Goal: Task Accomplishment & Management: Manage account settings

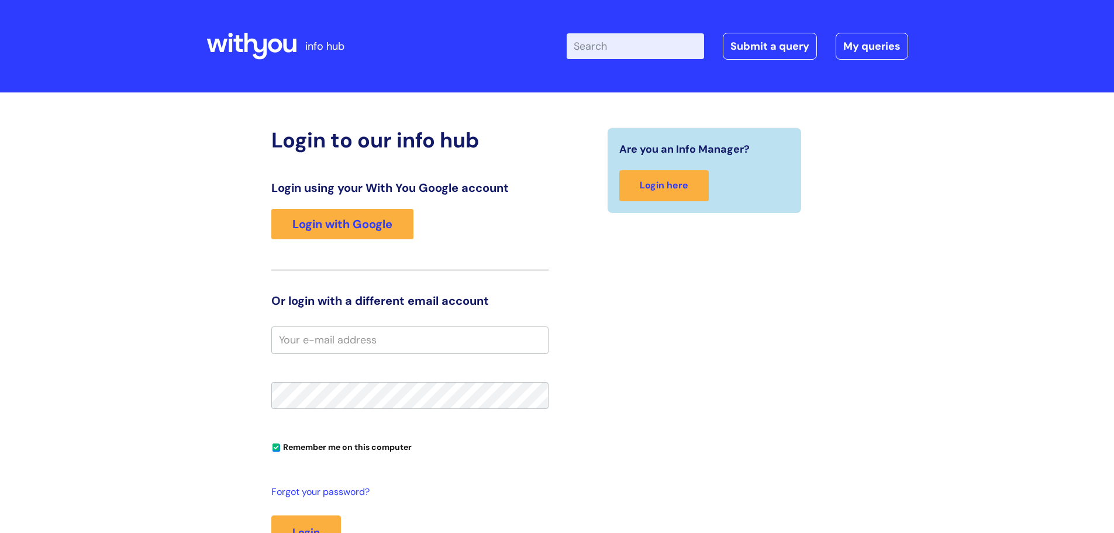
click at [797, 209] on div "Are you an Info Manager? Login here" at bounding box center [705, 170] width 194 height 85
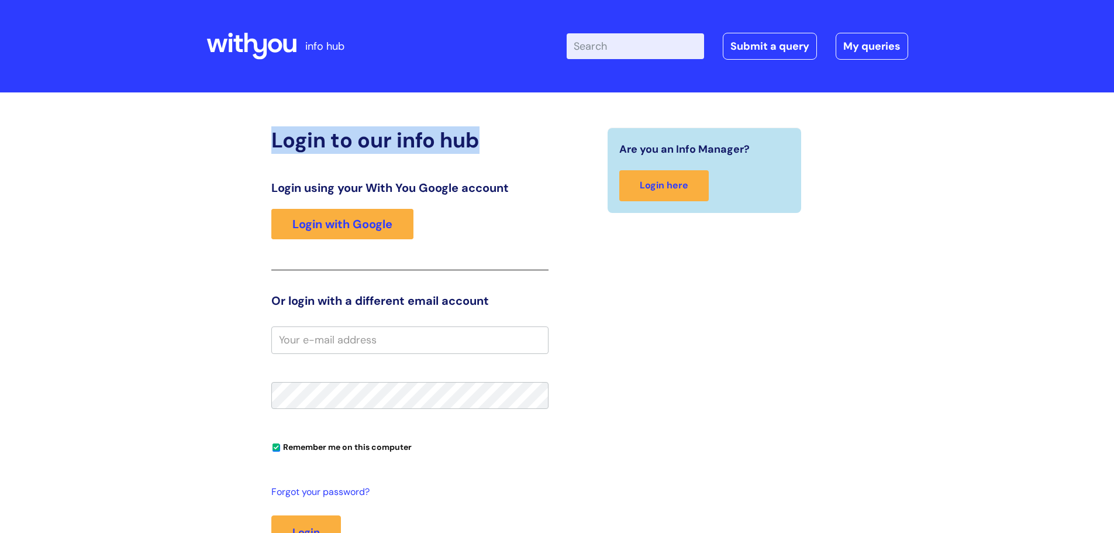
drag, startPoint x: 274, startPoint y: 123, endPoint x: 481, endPoint y: 120, distance: 207.6
click at [481, 120] on div "Login to our info hub Login using your With You Google account Login with Googl…" at bounding box center [557, 352] width 702 height 496
click at [505, 128] on h2 "Login to our info hub" at bounding box center [409, 140] width 277 height 25
drag, startPoint x: 521, startPoint y: 136, endPoint x: 247, endPoint y: 133, distance: 273.2
click at [247, 133] on div "Login to our info hub Login using your With You Google account Login with Googl…" at bounding box center [557, 364] width 702 height 473
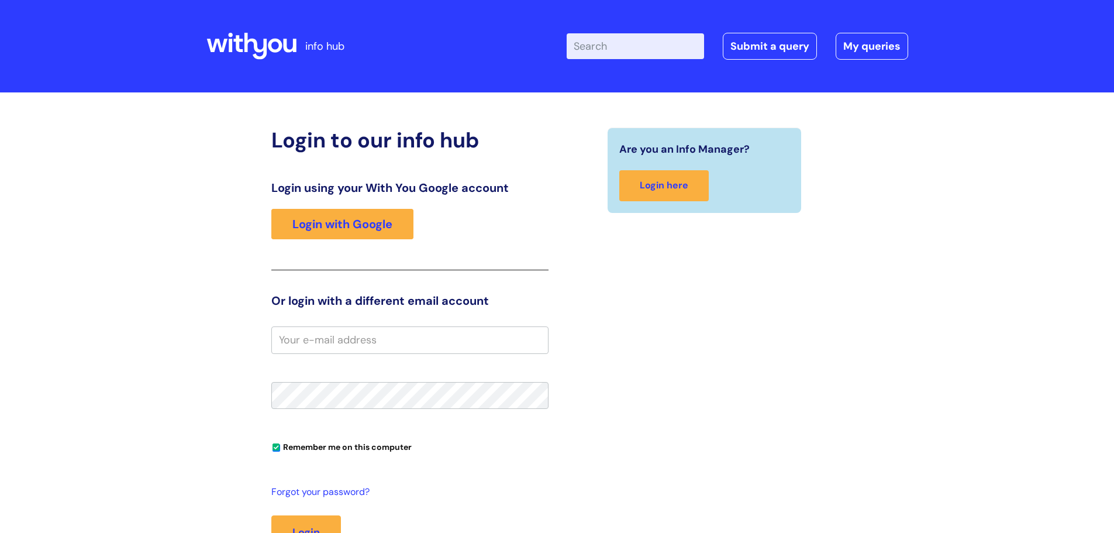
click at [563, 188] on div "Are you an Info Manager? Login here" at bounding box center [704, 364] width 295 height 472
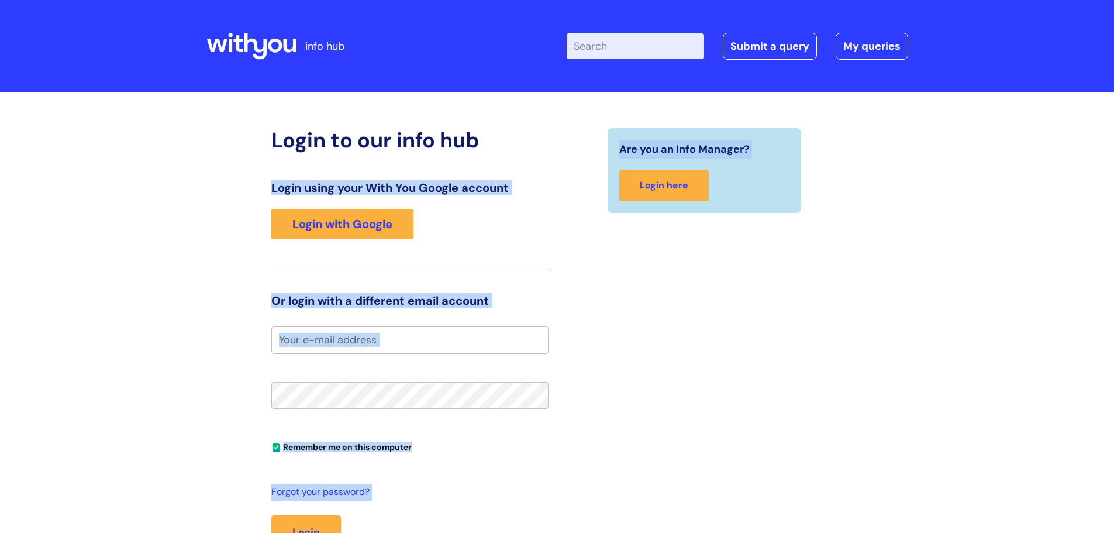
drag, startPoint x: 559, startPoint y: 188, endPoint x: 264, endPoint y: 187, distance: 294.8
click at [264, 187] on div "Login to our info hub Login using your With You Google account Login with Googl…" at bounding box center [558, 364] width 590 height 472
click at [261, 185] on div "Login to our info hub Login using your With You Google account Login with Googl…" at bounding box center [557, 364] width 702 height 473
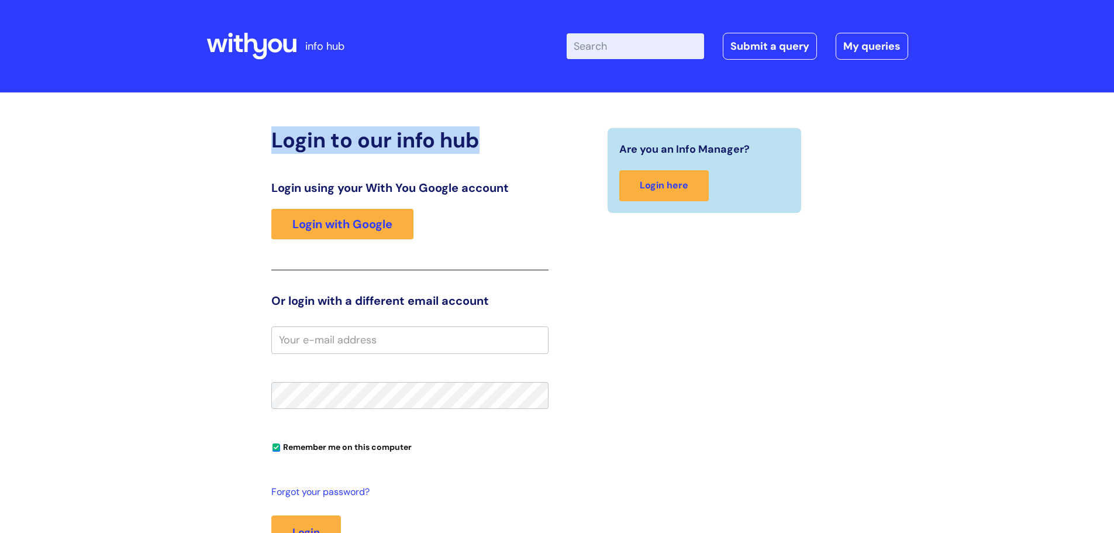
drag, startPoint x: 252, startPoint y: 138, endPoint x: 499, endPoint y: 132, distance: 246.9
click at [499, 132] on div "Login to our info hub Login using your With You Google account Login with Googl…" at bounding box center [557, 364] width 702 height 473
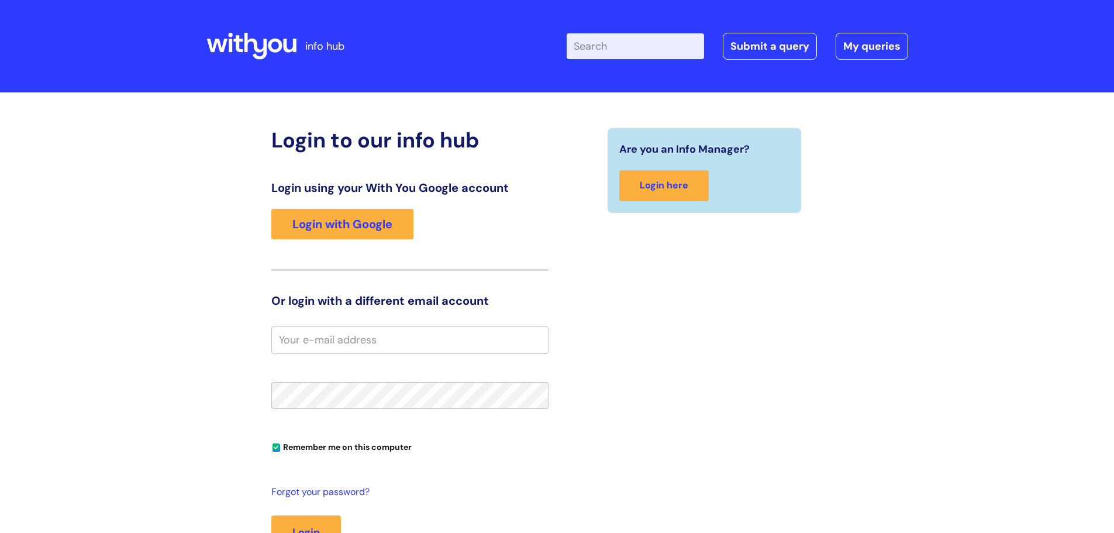
drag, startPoint x: 609, startPoint y: 284, endPoint x: 616, endPoint y: 285, distance: 7.8
click at [615, 285] on div "Are you an Info Manager? Login here" at bounding box center [704, 364] width 295 height 472
